Goal: Navigation & Orientation: Find specific page/section

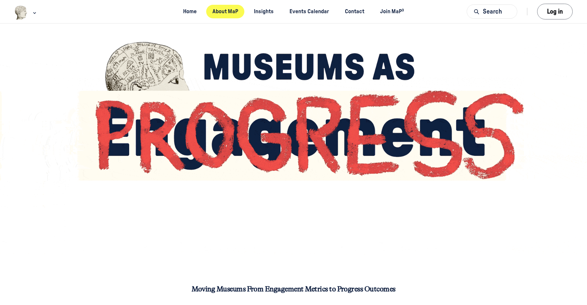
click at [224, 14] on link "About MaP" at bounding box center [225, 12] width 39 height 14
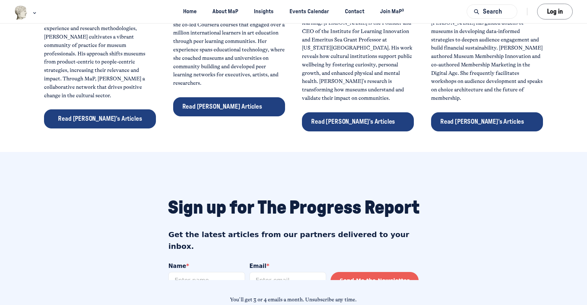
scroll to position [524, 0]
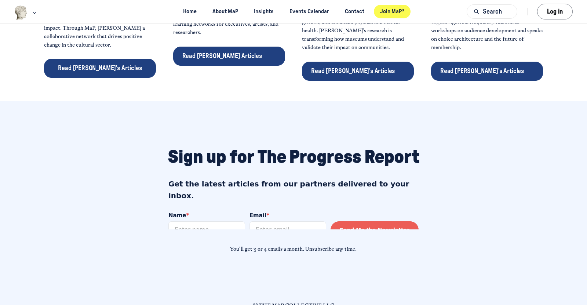
click at [395, 13] on link "Join MaP³" at bounding box center [392, 12] width 37 height 14
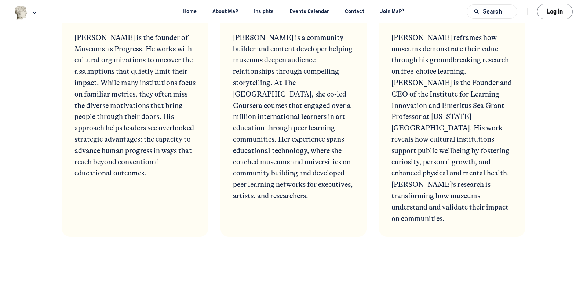
scroll to position [2125, 0]
click at [253, 21] on span "Kelly Cannon" at bounding box center [262, 16] width 59 height 9
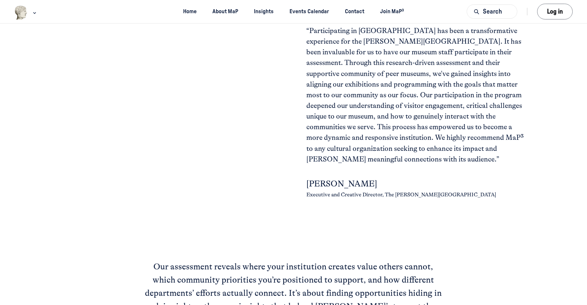
scroll to position [617, 0]
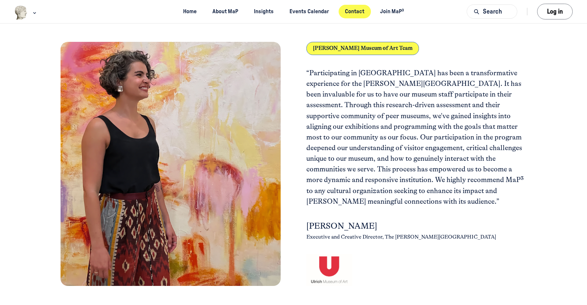
click at [356, 9] on link "Contact" at bounding box center [355, 12] width 32 height 14
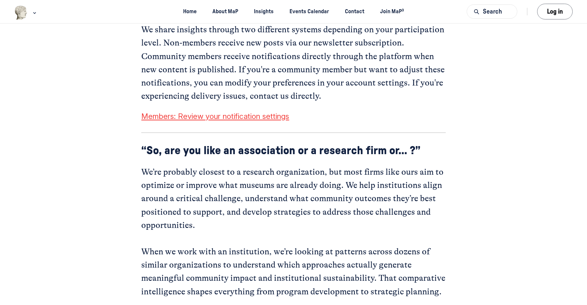
scroll to position [717, 0]
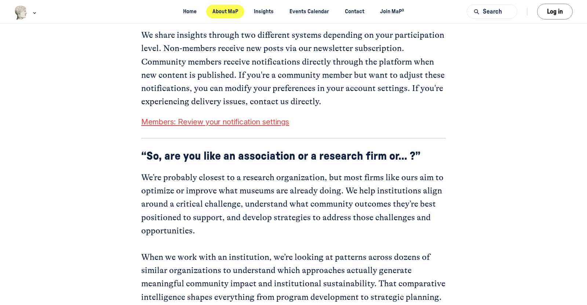
click at [229, 9] on link "About MaP" at bounding box center [225, 12] width 39 height 14
